Goal: Task Accomplishment & Management: Manage account settings

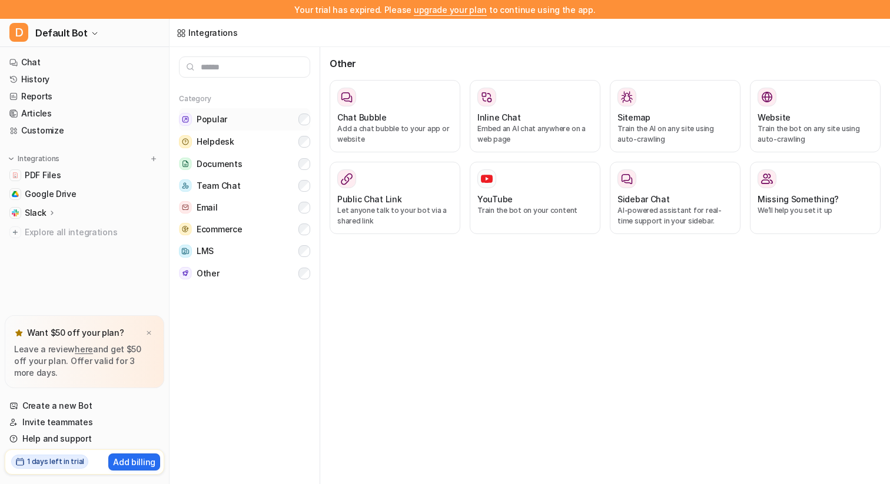
click at [301, 126] on button "Popular" at bounding box center [244, 119] width 131 height 22
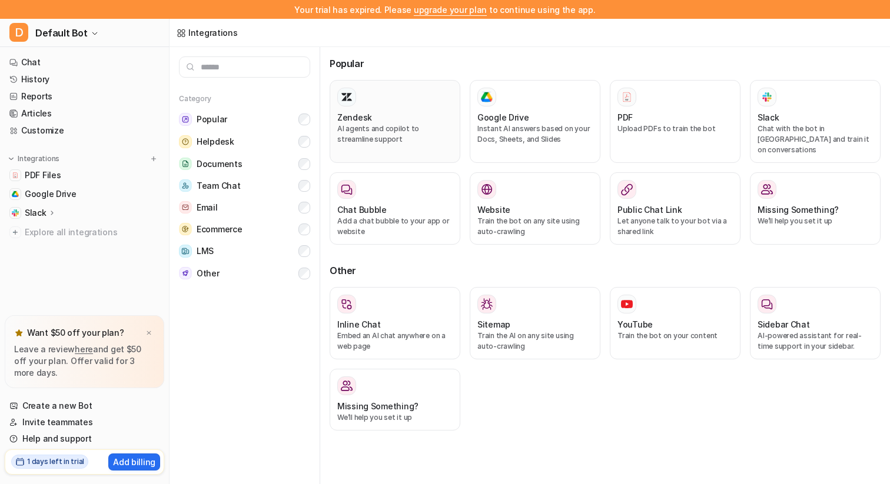
click at [394, 130] on p "AI agents and copilot to streamline support" at bounding box center [394, 134] width 115 height 21
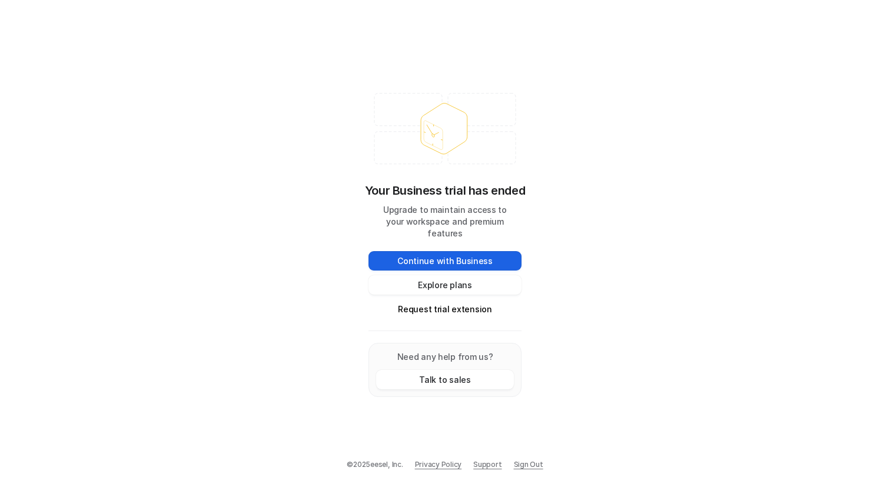
click at [456, 257] on button "Continue with Business" at bounding box center [445, 260] width 153 height 19
click at [474, 304] on button "Request trial extension" at bounding box center [445, 309] width 153 height 19
click at [507, 305] on button "Request trial extension" at bounding box center [445, 309] width 153 height 19
click at [460, 307] on button "Request trial extension" at bounding box center [445, 309] width 153 height 19
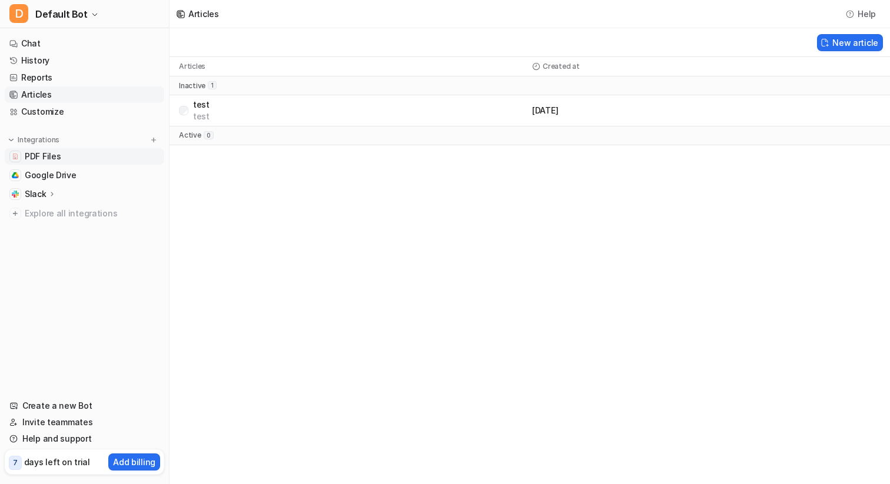
click at [57, 161] on span "PDF Files" at bounding box center [43, 157] width 36 height 12
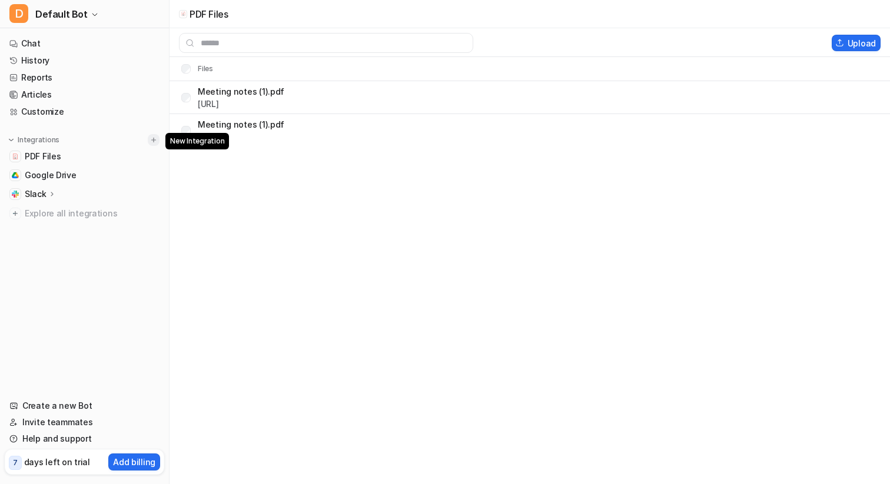
click at [154, 140] on img at bounding box center [154, 140] width 8 height 8
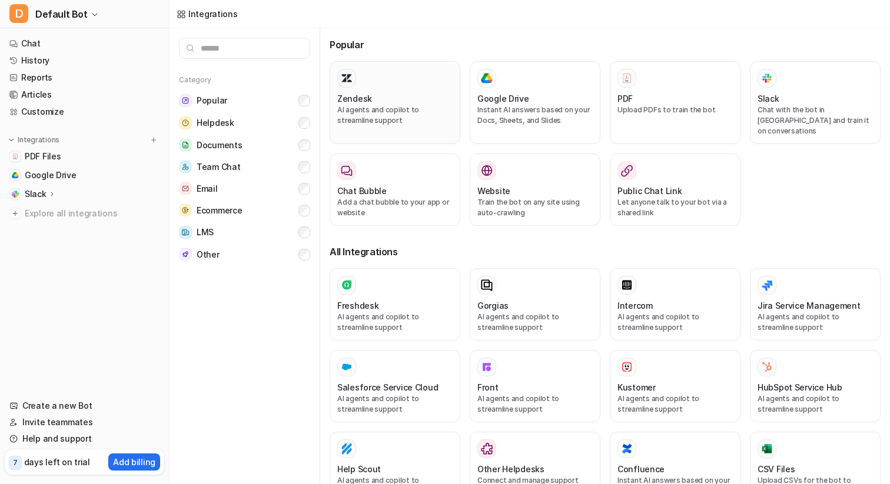
click at [388, 113] on p "AI agents and copilot to streamline support" at bounding box center [394, 115] width 115 height 21
